Goal: Find specific page/section: Find specific page/section

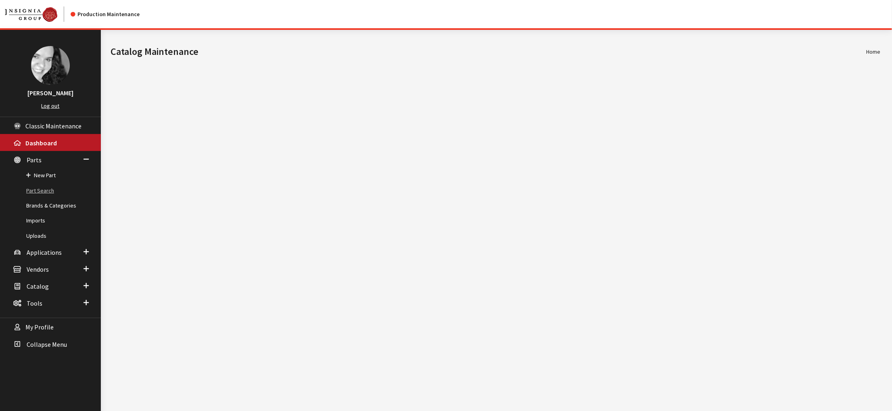
click at [44, 198] on link "Part Search" at bounding box center [50, 190] width 101 height 15
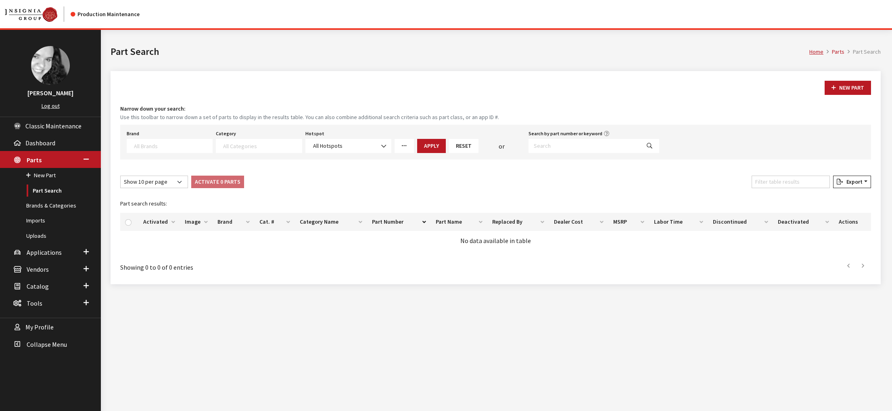
select select
click at [548, 153] on input "Search by part number or keyword" at bounding box center [584, 146] width 112 height 14
paste input "PT970-89251"
type input "PT970-89251"
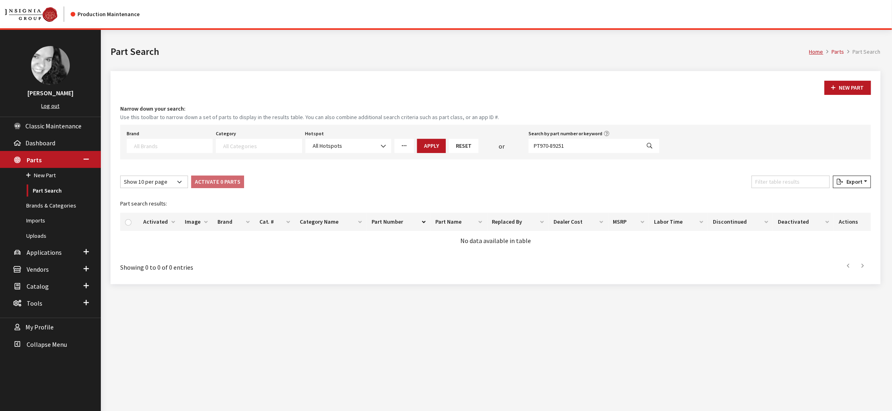
select select
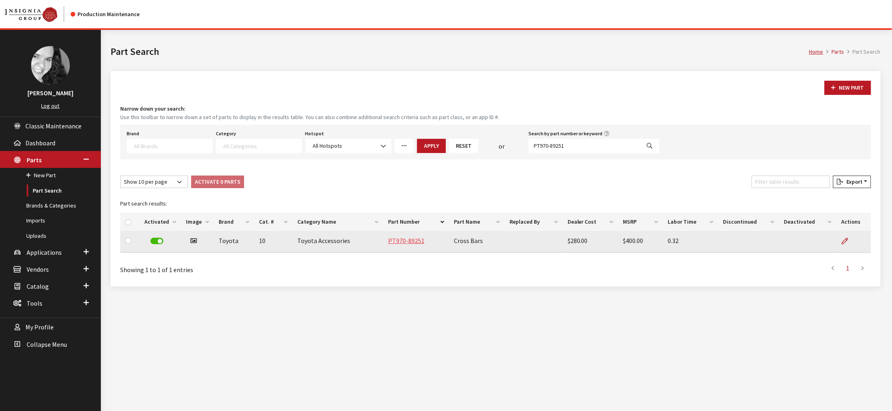
click at [417, 244] on link "PT970-89251" at bounding box center [406, 240] width 36 height 8
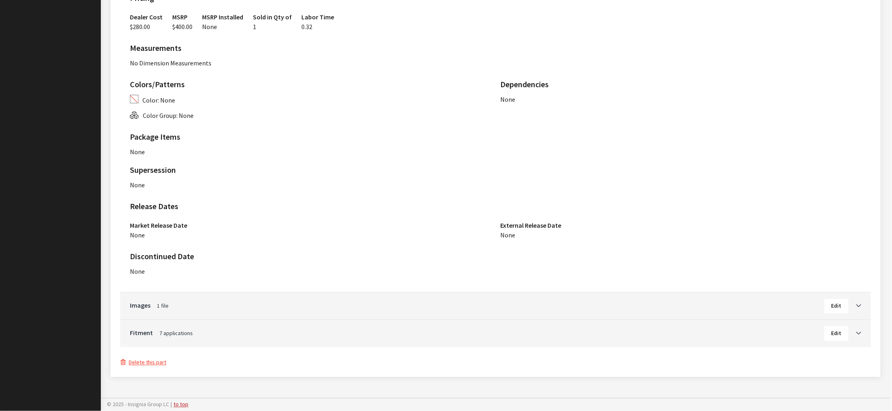
scroll to position [569, 0]
click at [856, 331] on icon "Toggle Accordion" at bounding box center [858, 334] width 5 height 6
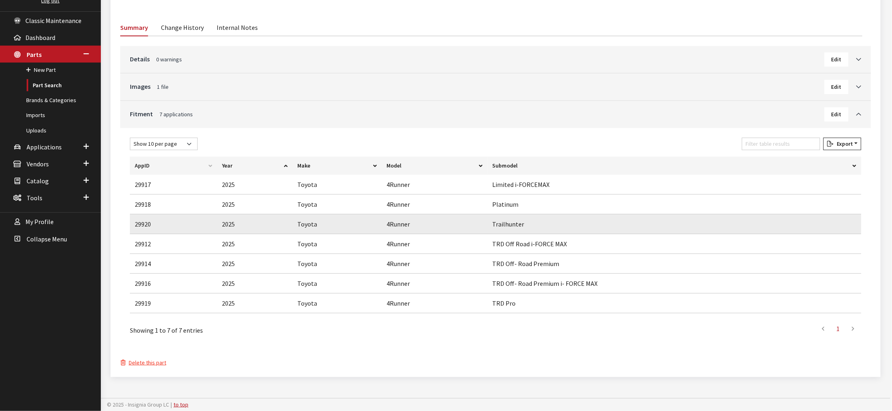
scroll to position [0, 0]
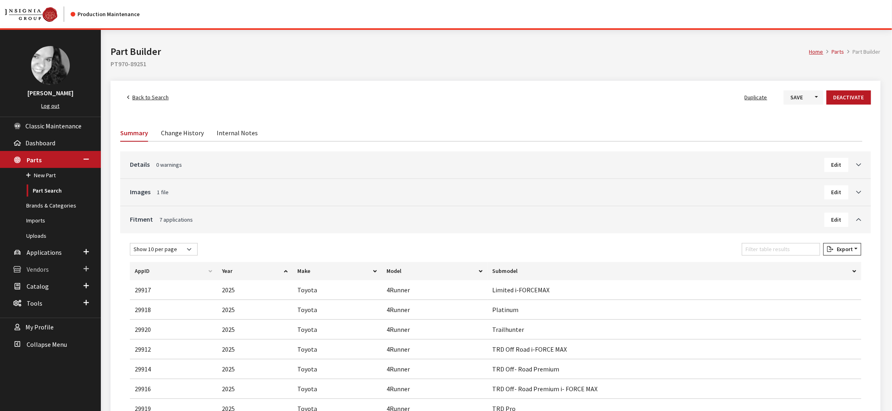
click at [33, 273] on span "Vendors" at bounding box center [38, 269] width 22 height 8
click at [50, 217] on link "Dealer Search" at bounding box center [50, 209] width 101 height 15
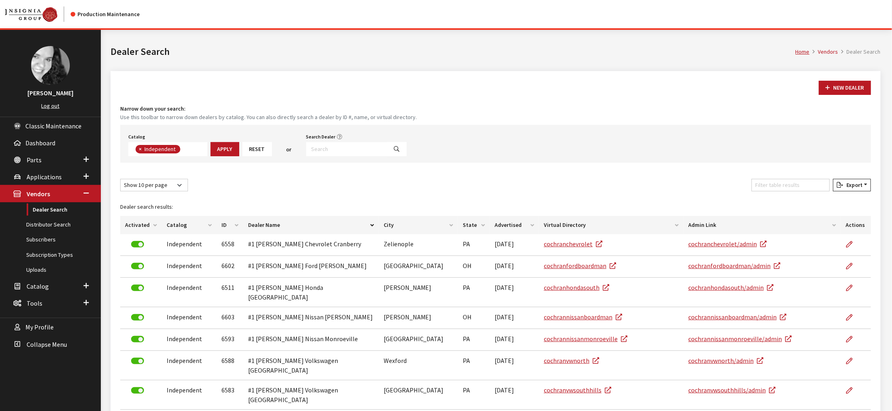
scroll to position [71, 0]
click at [386, 156] on input "Search Dealer" at bounding box center [346, 149] width 81 height 14
type input "3316"
select select
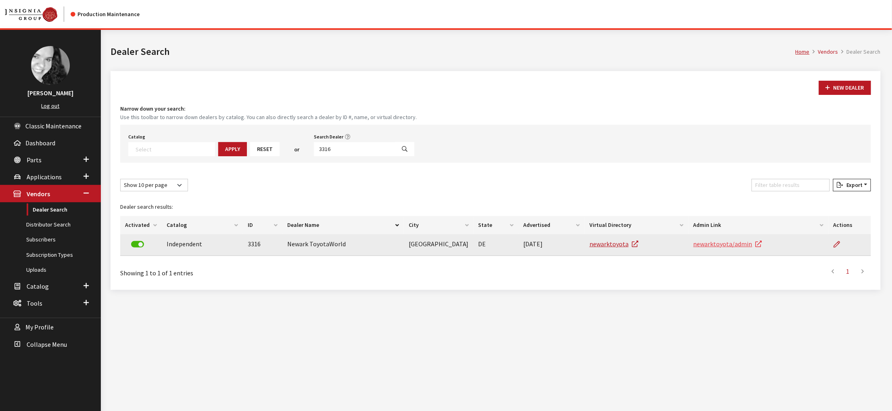
click at [738, 248] on link "newarktoyota/admin" at bounding box center [727, 244] width 69 height 8
